Goal: Transaction & Acquisition: Purchase product/service

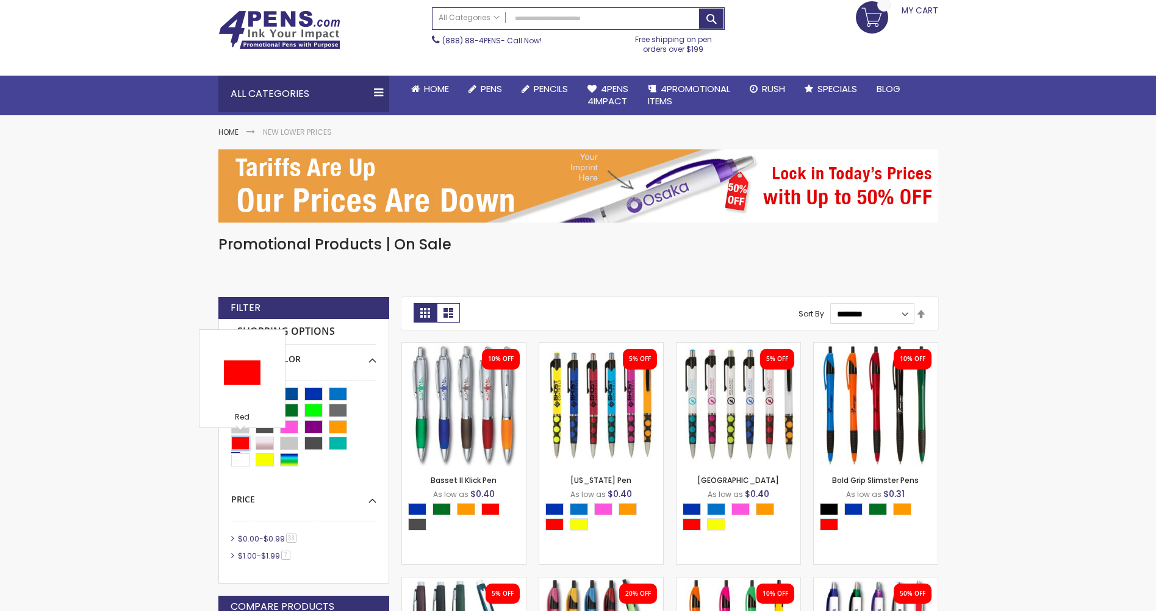
click at [237, 443] on div "Red" at bounding box center [240, 443] width 18 height 13
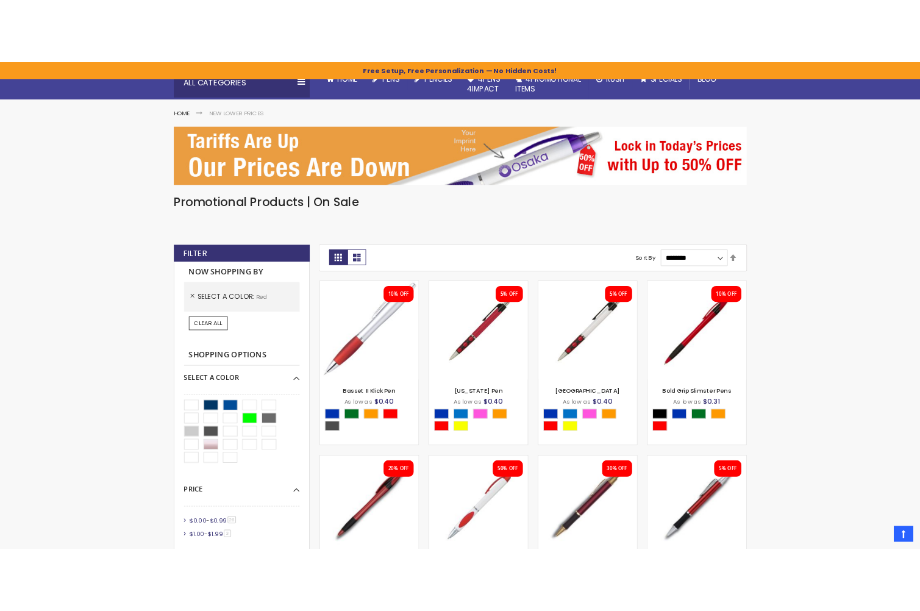
scroll to position [122, 0]
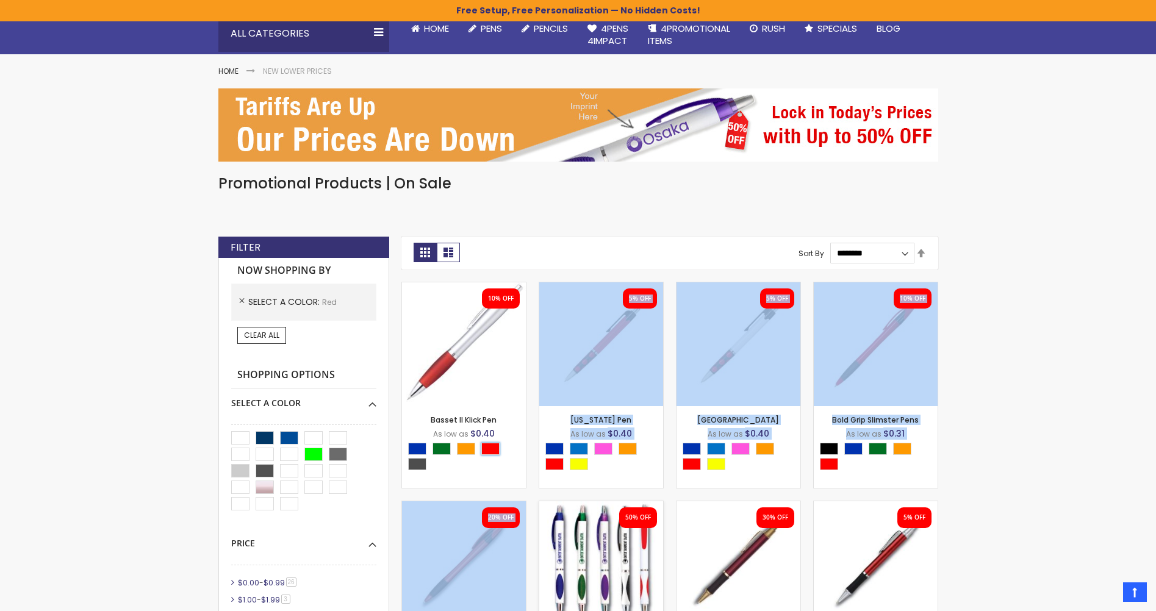
drag, startPoint x: 488, startPoint y: 448, endPoint x: 562, endPoint y: 595, distance: 164.5
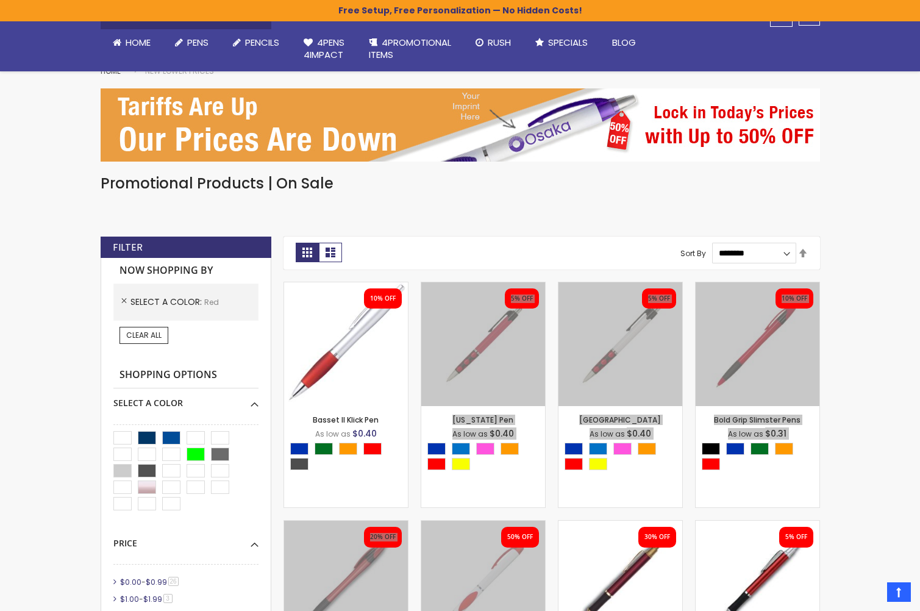
scroll to position [305, 0]
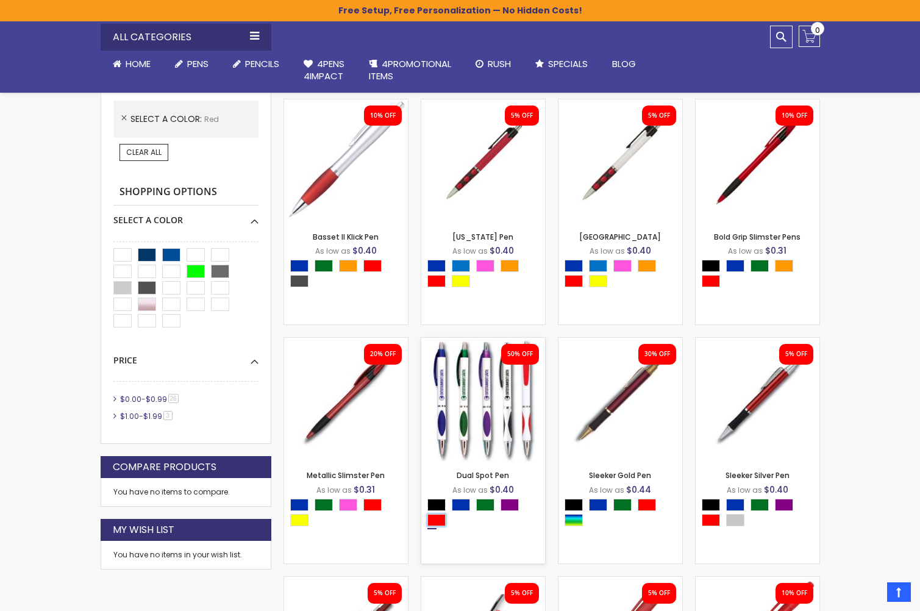
click at [438, 518] on div "Red" at bounding box center [437, 520] width 18 height 12
type input "****"
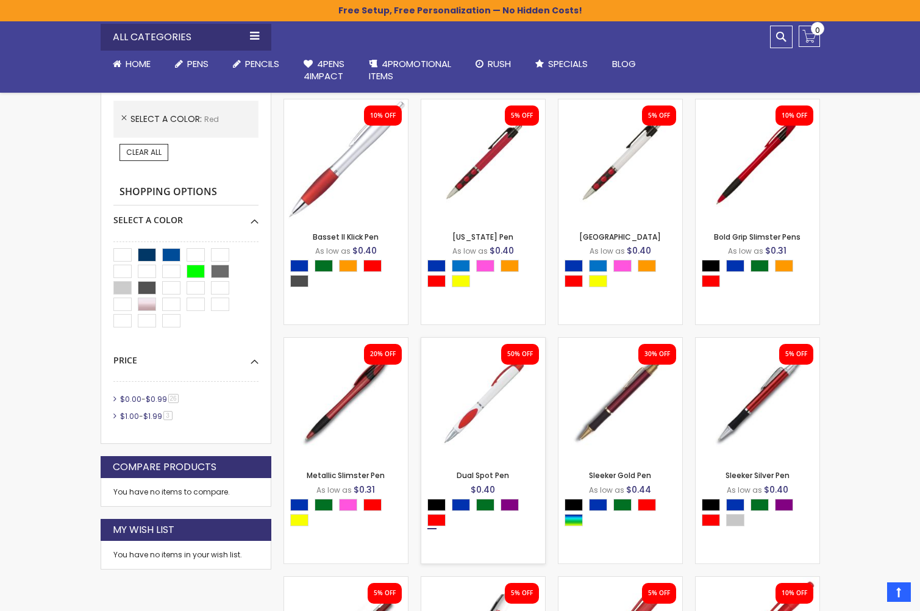
click at [503, 462] on img at bounding box center [483, 400] width 124 height 124
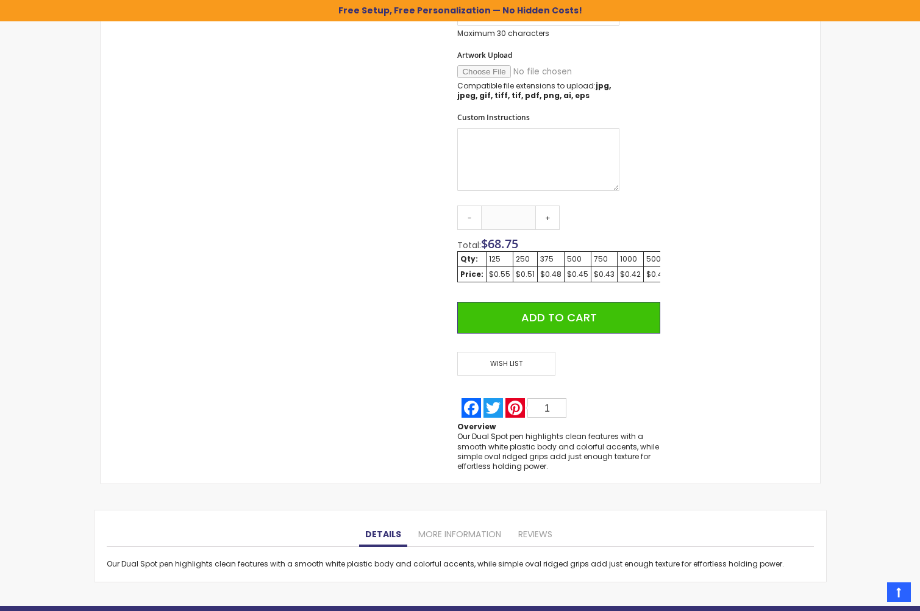
scroll to position [631, 0]
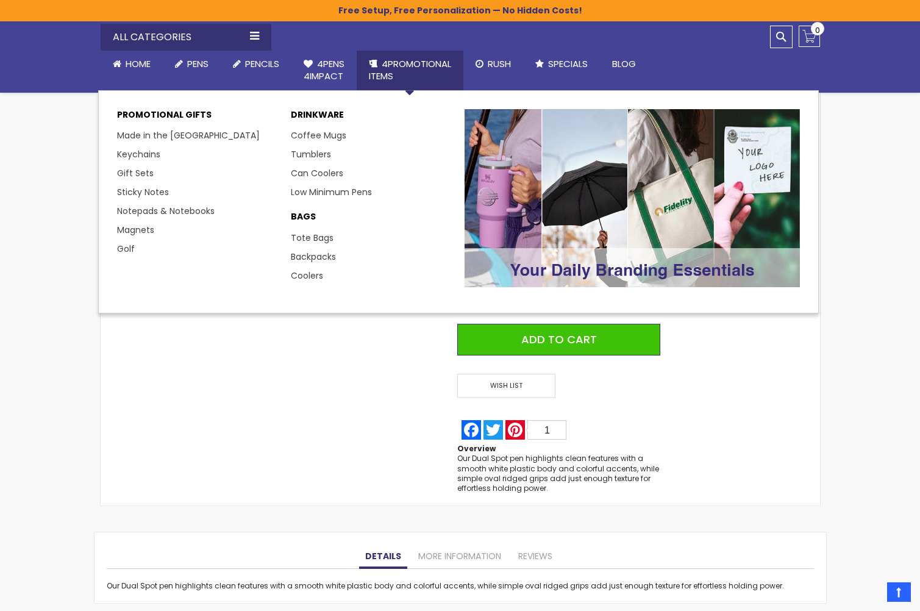
click at [400, 65] on span "4PROMOTIONAL ITEMS" at bounding box center [410, 69] width 82 height 25
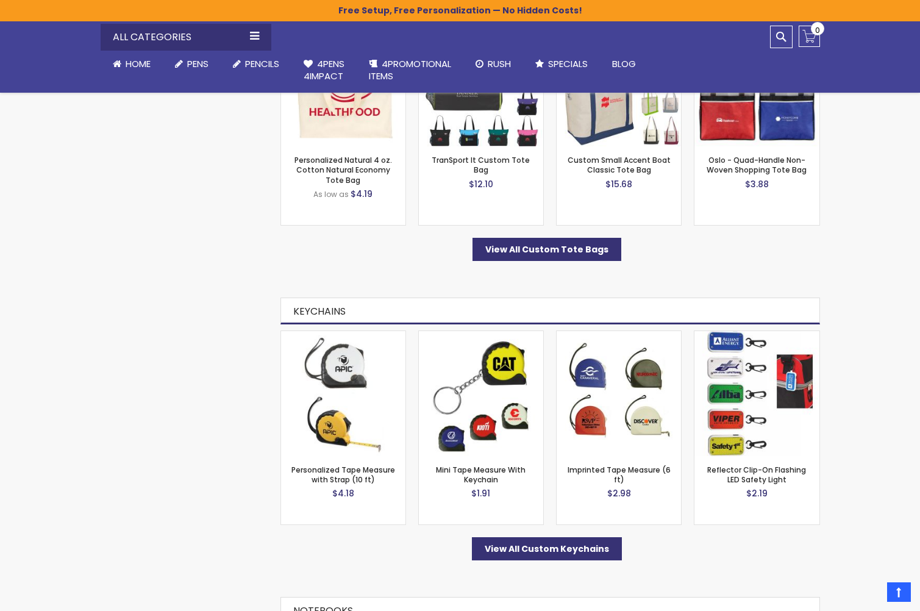
scroll to position [1464, 0]
